Goal: Find specific page/section: Find specific page/section

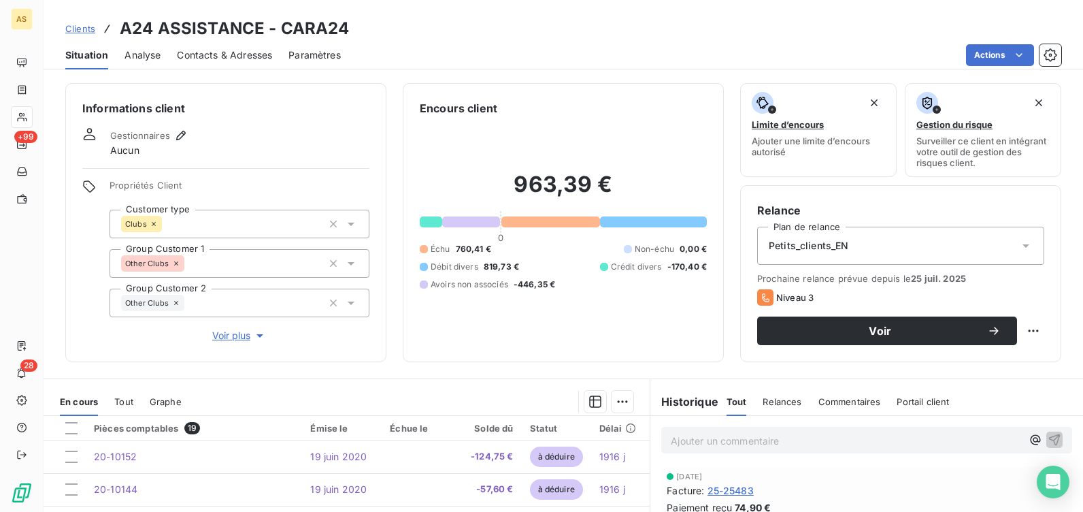
scroll to position [389, 0]
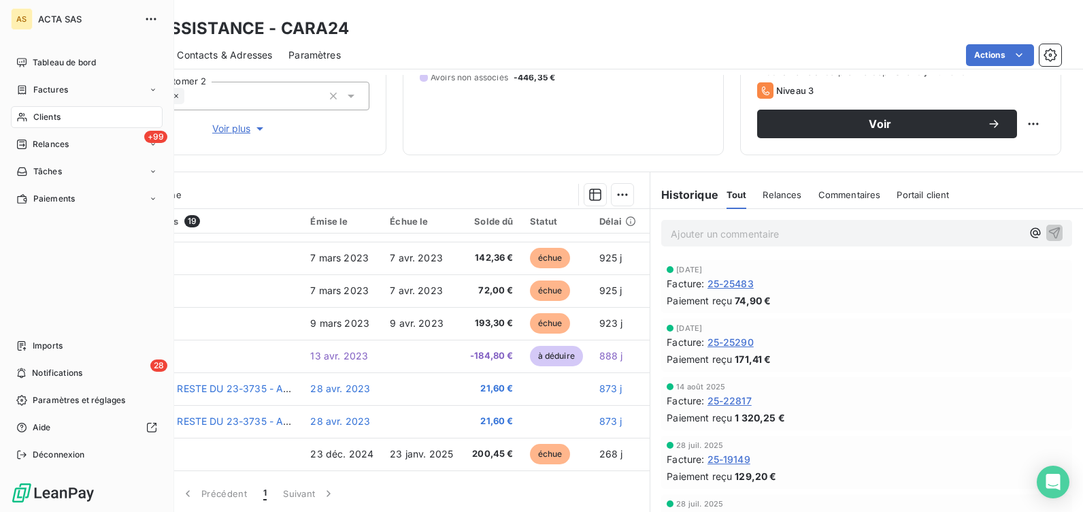
click at [47, 113] on span "Clients" at bounding box center [46, 117] width 27 height 12
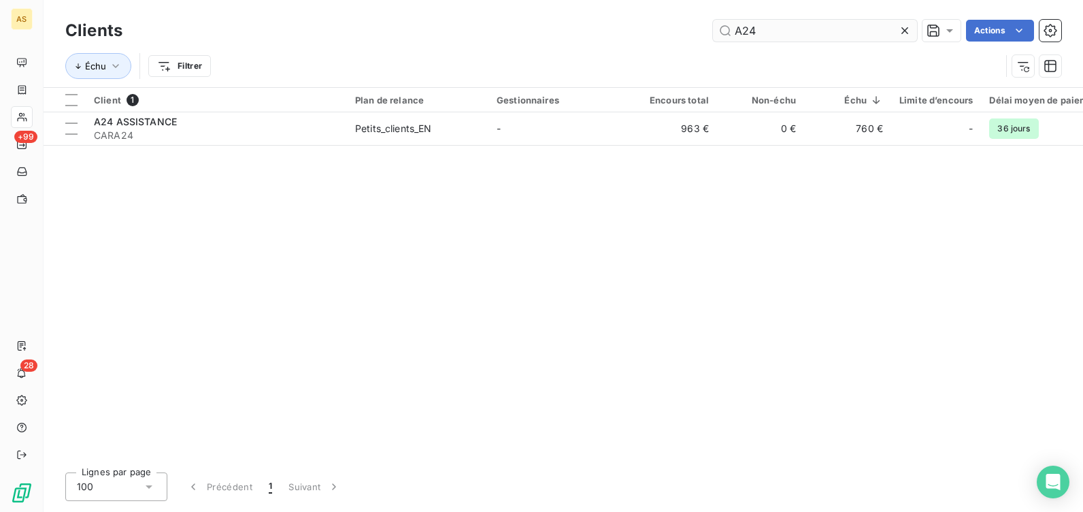
drag, startPoint x: 762, startPoint y: 30, endPoint x: 717, endPoint y: 37, distance: 45.4
click at [717, 37] on input "A24" at bounding box center [815, 31] width 204 height 22
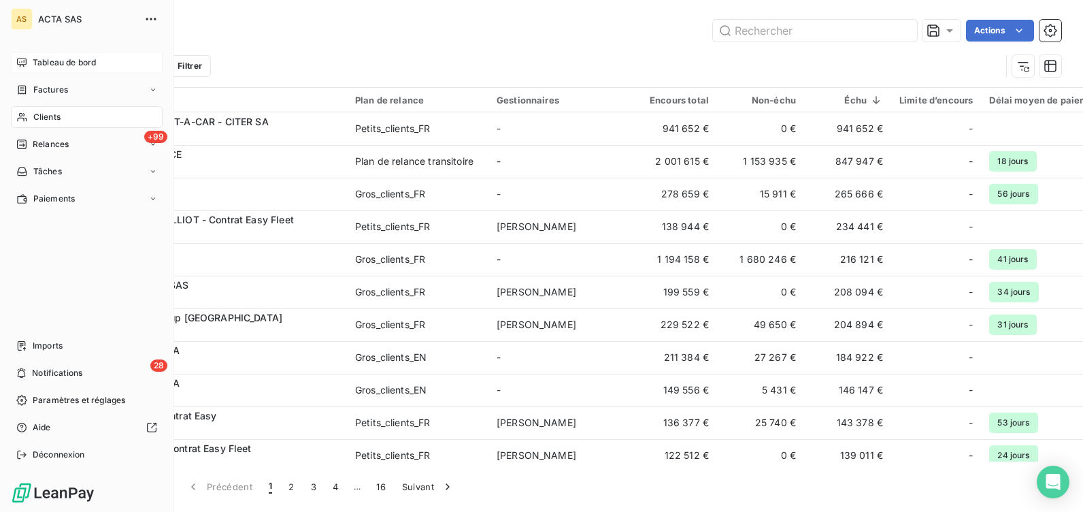
click at [57, 59] on span "Tableau de bord" at bounding box center [64, 62] width 63 height 12
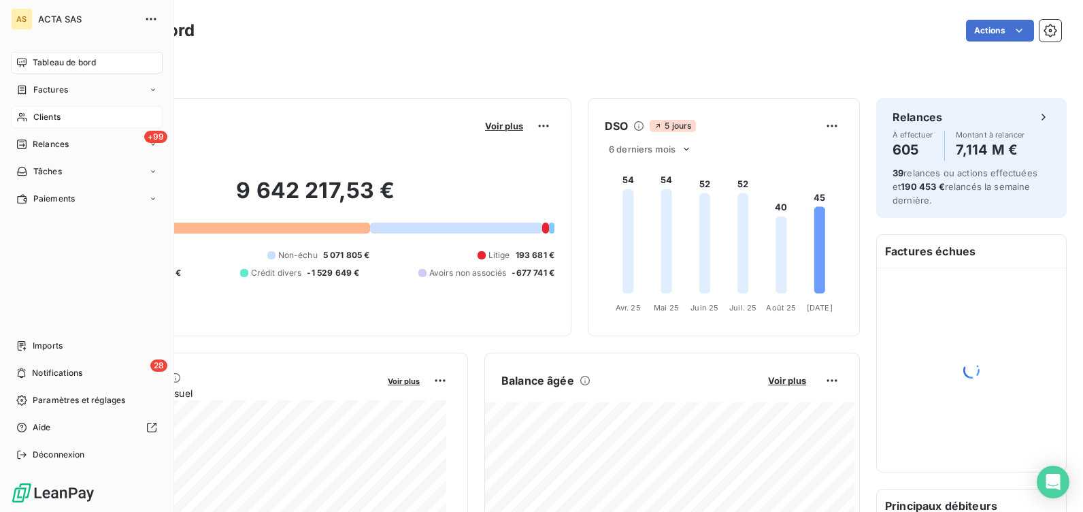
click at [52, 110] on div "Clients" at bounding box center [87, 117] width 152 height 22
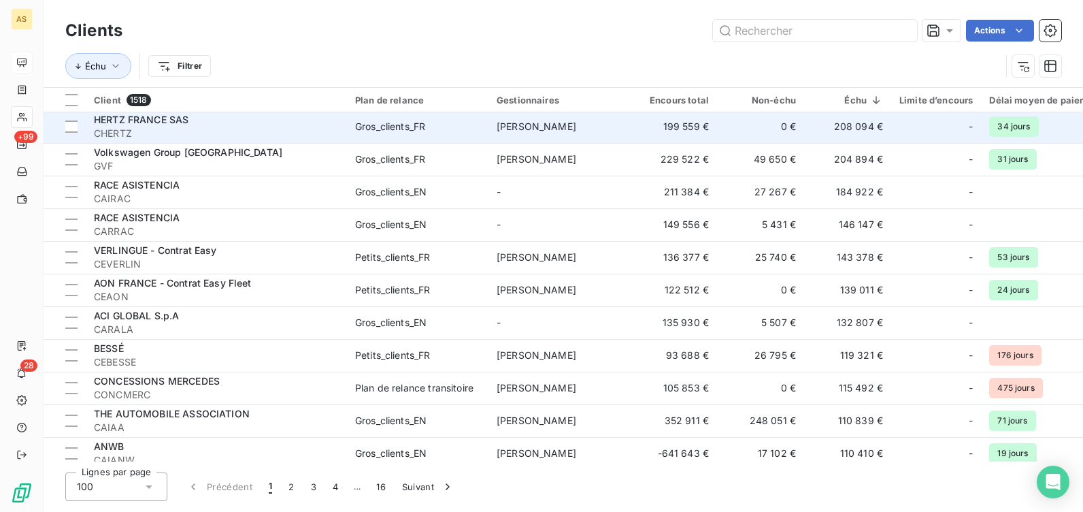
scroll to position [204, 0]
